Goal: Task Accomplishment & Management: Manage account settings

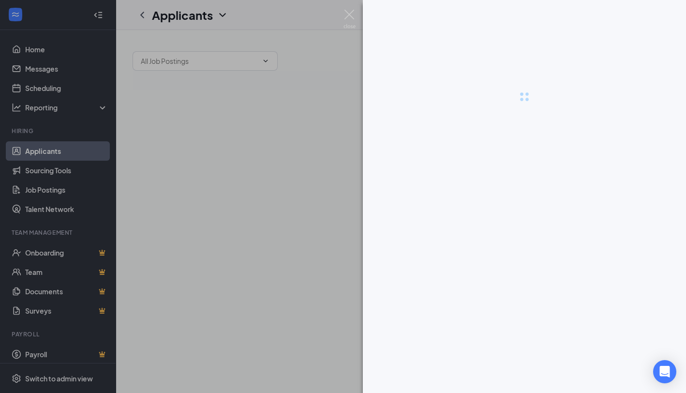
click at [54, 82] on div at bounding box center [343, 196] width 686 height 393
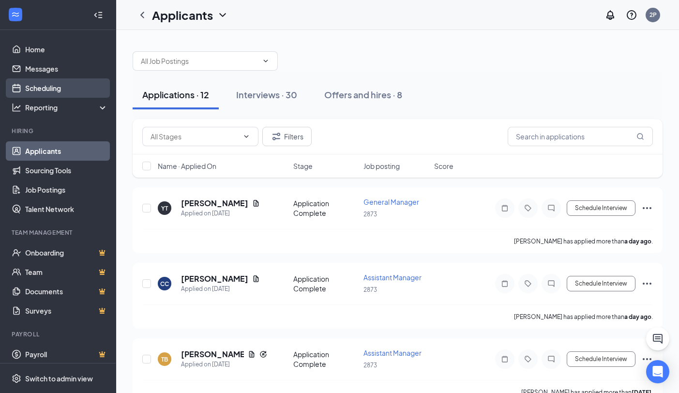
click at [67, 96] on link "Scheduling" at bounding box center [66, 87] width 83 height 19
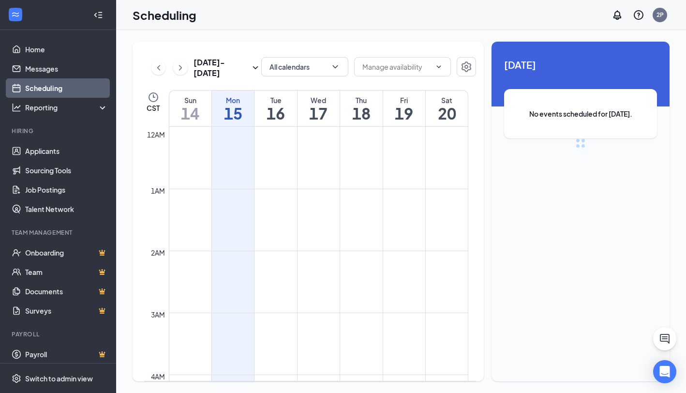
scroll to position [476, 0]
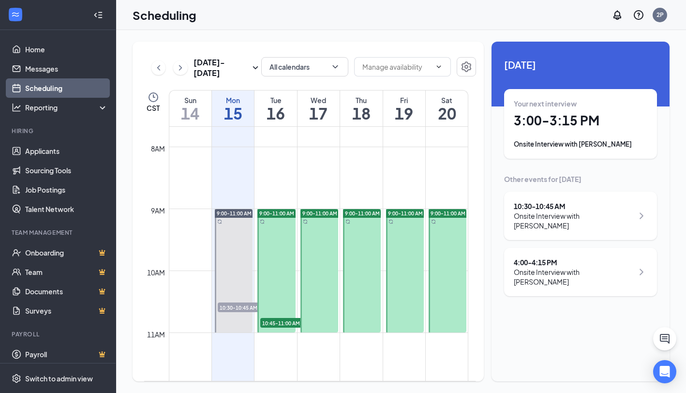
click at [640, 215] on icon "ChevronRight" at bounding box center [642, 216] width 12 height 12
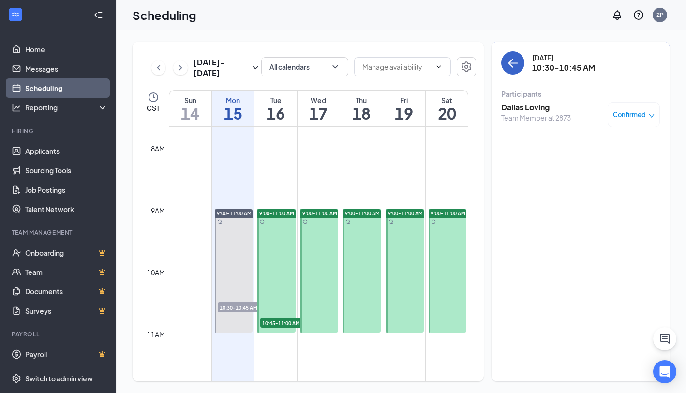
click at [515, 71] on button "back-button" at bounding box center [512, 62] width 23 height 23
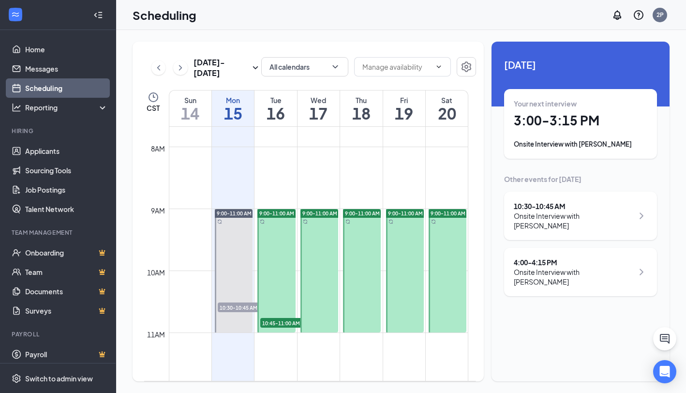
click at [646, 266] on icon "ChevronRight" at bounding box center [642, 272] width 12 height 12
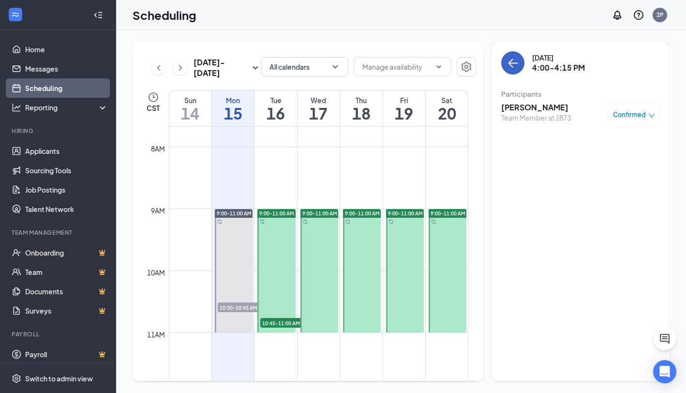
click at [517, 73] on button "back-button" at bounding box center [512, 62] width 23 height 23
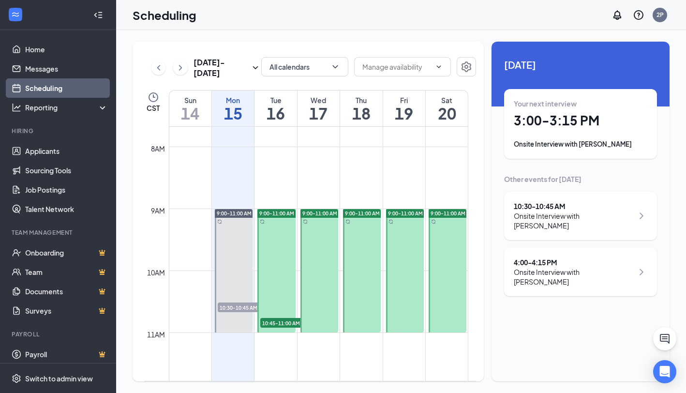
click at [542, 111] on div "Your next interview 3:00 - 3:15 PM Onsite Interview with [PERSON_NAME]" at bounding box center [581, 124] width 134 height 50
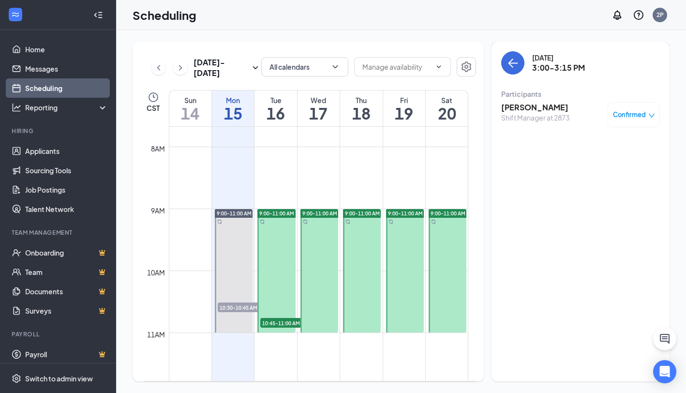
click at [542, 110] on h3 "[PERSON_NAME]" at bounding box center [535, 107] width 68 height 11
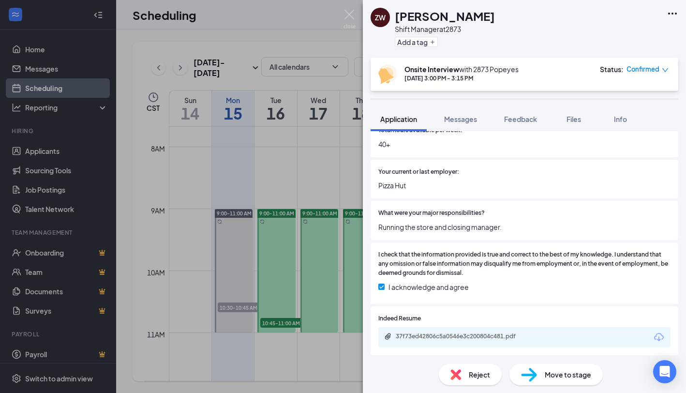
scroll to position [473, 0]
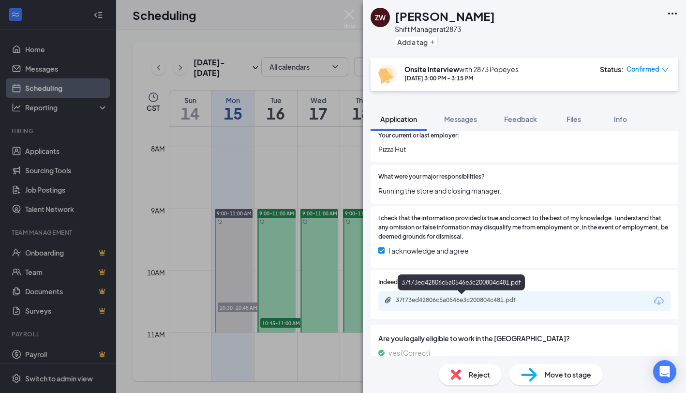
click at [457, 304] on div "37f73ed42806c5a0546e3c200804c481.pdf" at bounding box center [464, 300] width 136 height 8
click at [355, 6] on div "ZW [PERSON_NAME] Shift Manager at 2873 Add a tag Onsite Interview with 2873 Pop…" at bounding box center [343, 196] width 686 height 393
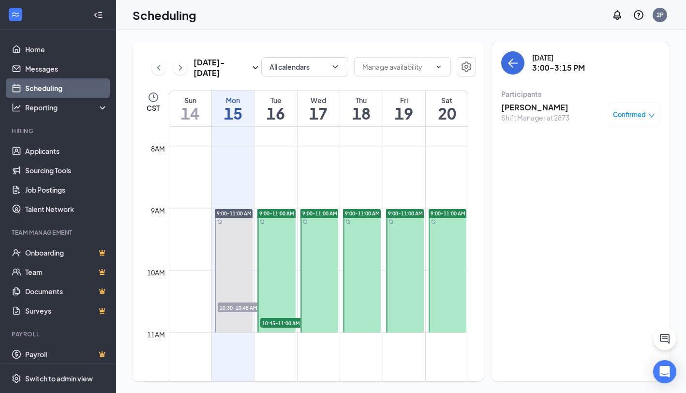
click at [354, 13] on div "Scheduling 2P" at bounding box center [401, 15] width 570 height 30
click at [513, 60] on icon "ArrowLeft" at bounding box center [513, 63] width 12 height 12
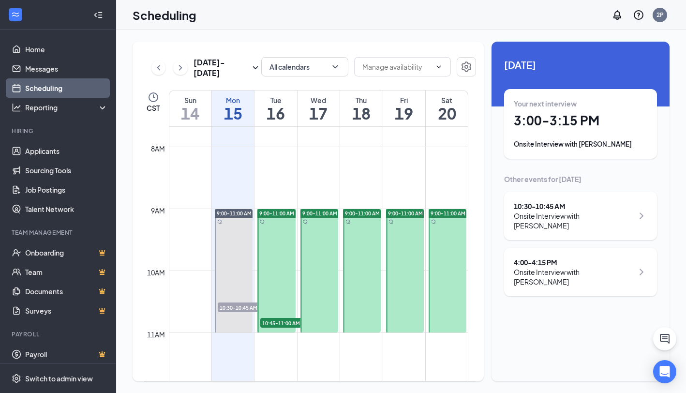
click at [639, 266] on icon "ChevronRight" at bounding box center [642, 272] width 12 height 12
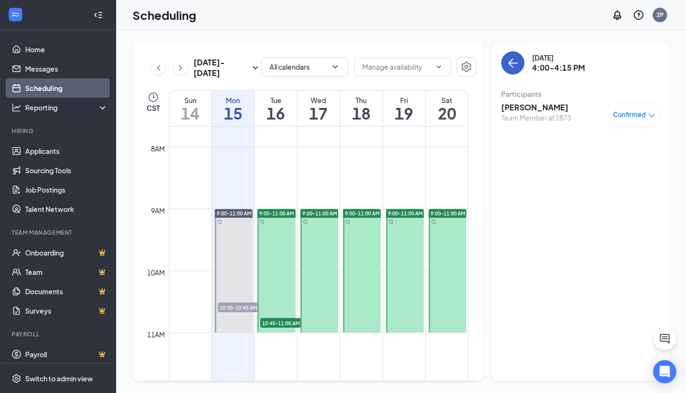
click at [517, 61] on icon "ArrowLeft" at bounding box center [513, 63] width 12 height 12
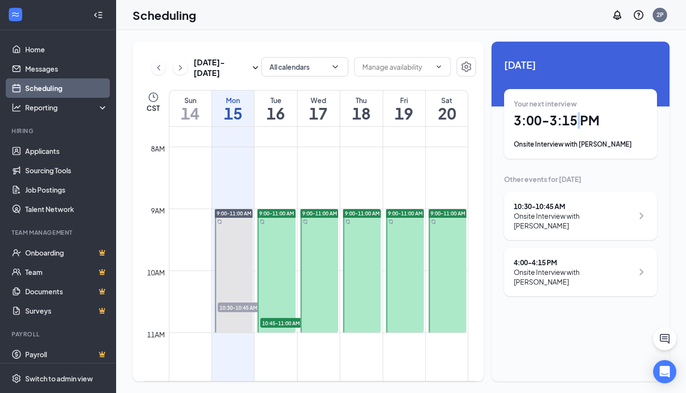
click at [582, 116] on h1 "3:00 - 3:15 PM" at bounding box center [581, 120] width 134 height 16
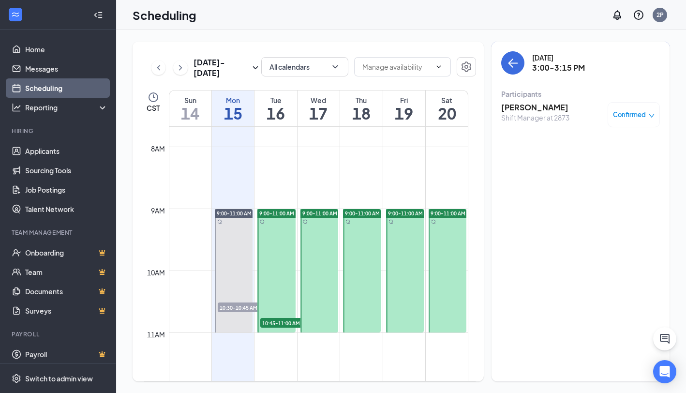
click at [640, 114] on span "Confirmed" at bounding box center [629, 115] width 33 height 10
click at [636, 149] on span "Request Reschedule" at bounding box center [612, 146] width 66 height 11
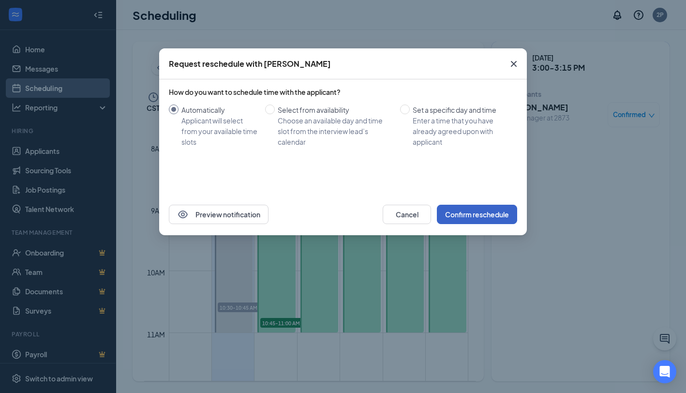
click at [475, 214] on button "Confirm reschedule" at bounding box center [477, 214] width 80 height 19
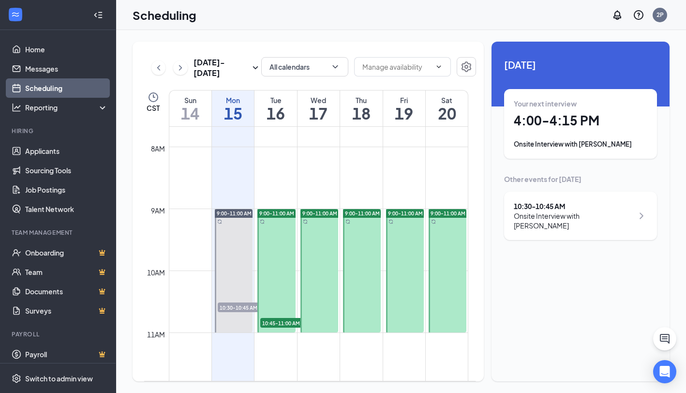
click at [314, 103] on div "Wed" at bounding box center [319, 100] width 42 height 10
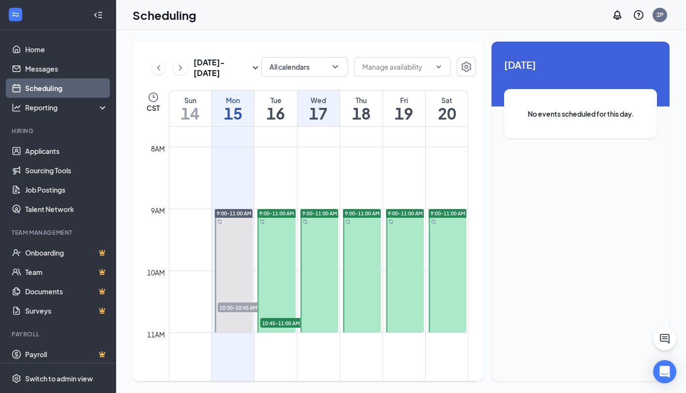
click at [376, 95] on div "Thu 18" at bounding box center [361, 109] width 42 height 36
click at [427, 105] on div "Sat" at bounding box center [447, 100] width 42 height 10
click at [404, 107] on h1 "19" at bounding box center [404, 113] width 42 height 16
click at [442, 112] on h1 "20" at bounding box center [447, 113] width 42 height 16
click at [233, 118] on h1 "15" at bounding box center [233, 113] width 42 height 16
